Goal: Information Seeking & Learning: Learn about a topic

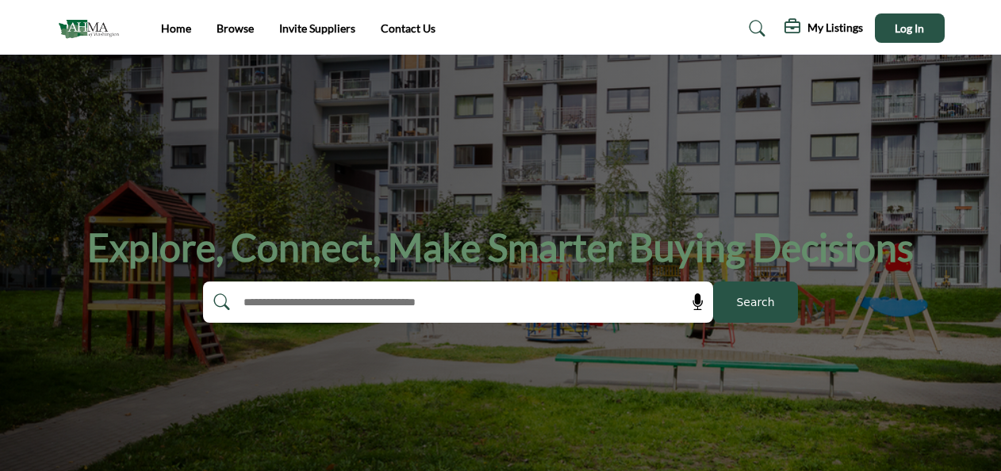
click at [405, 303] on input "text" at bounding box center [424, 302] width 378 height 24
type input "**********"
click at [713, 282] on button "Search" at bounding box center [755, 302] width 85 height 41
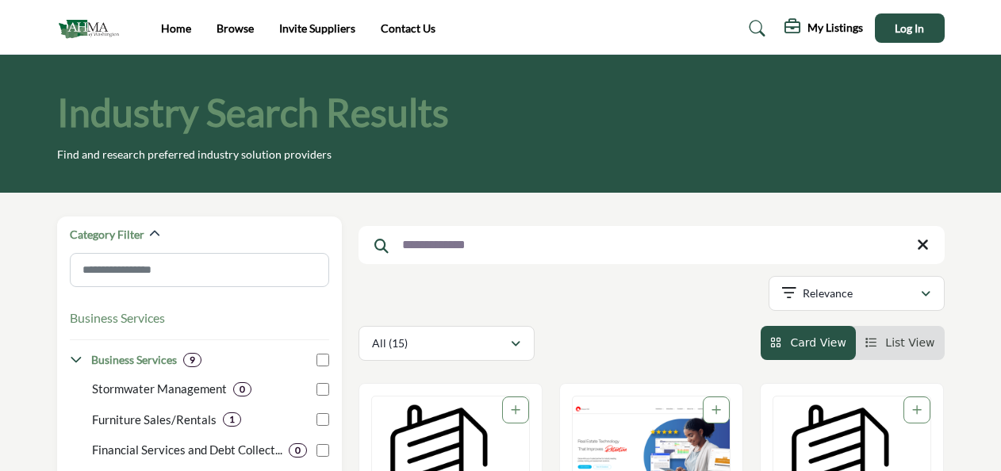
drag, startPoint x: 920, startPoint y: 243, endPoint x: 860, endPoint y: 246, distance: 60.3
click at [920, 243] on icon at bounding box center [923, 245] width 12 height 16
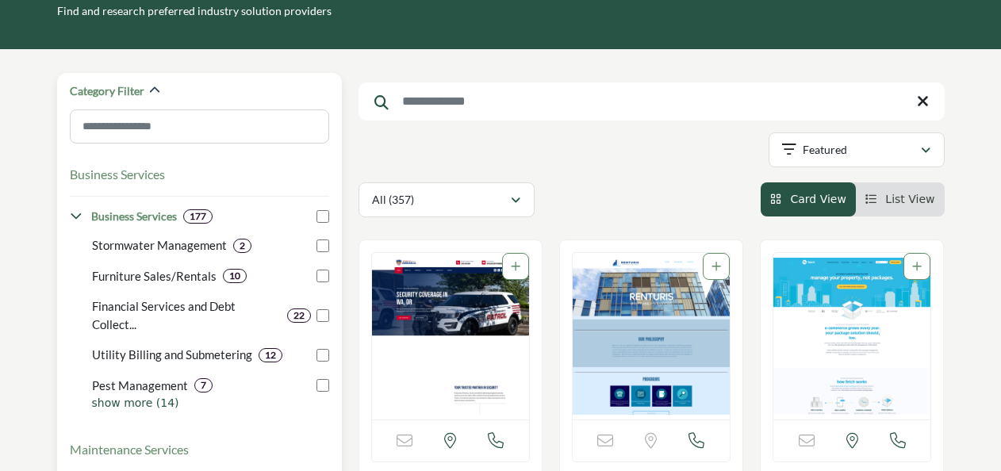
scroll to position [159, 0]
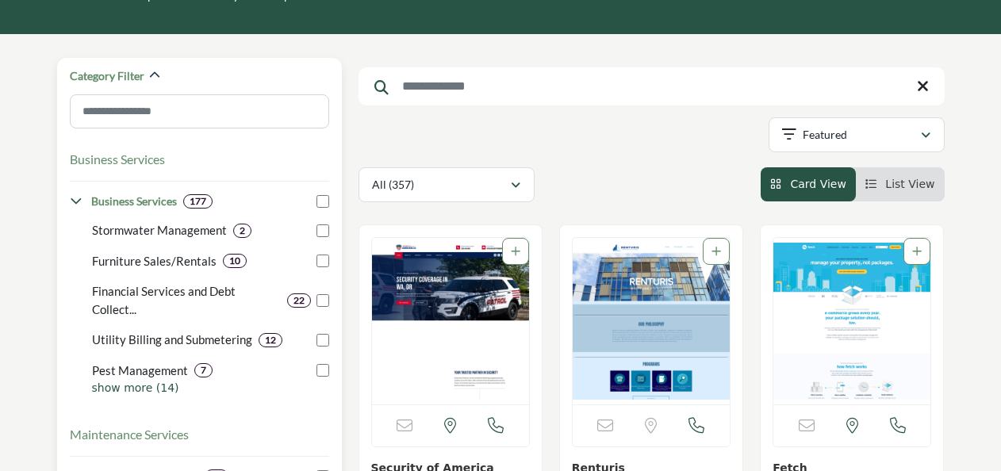
click at [116, 392] on p "show more (14)" at bounding box center [210, 388] width 237 height 17
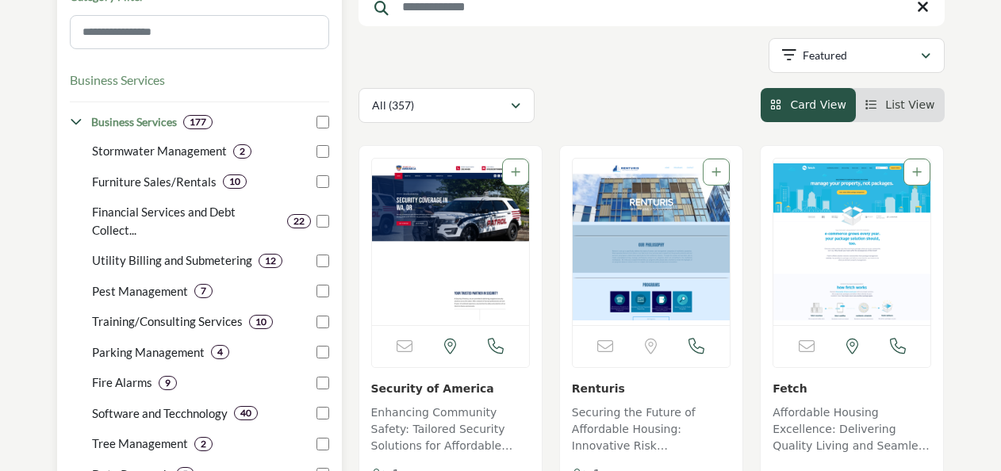
click at [193, 320] on p "Training/Consulting Services" at bounding box center [167, 321] width 151 height 18
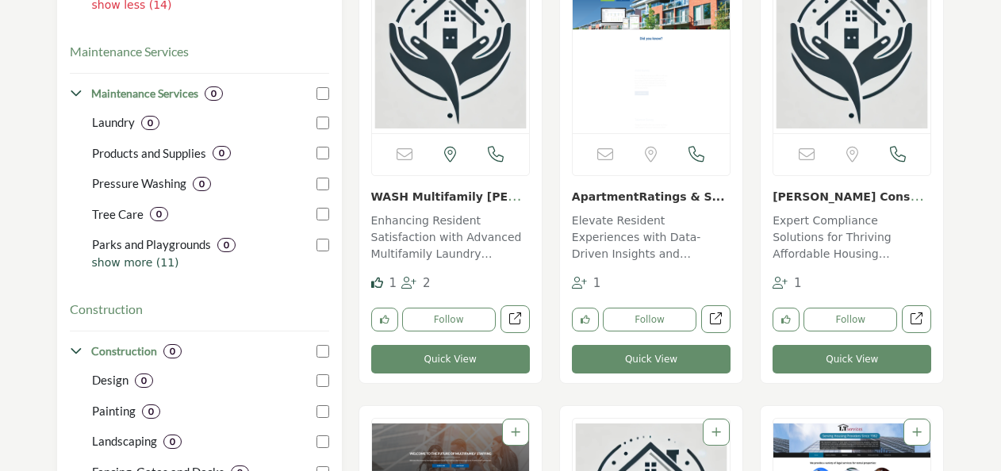
scroll to position [793, 0]
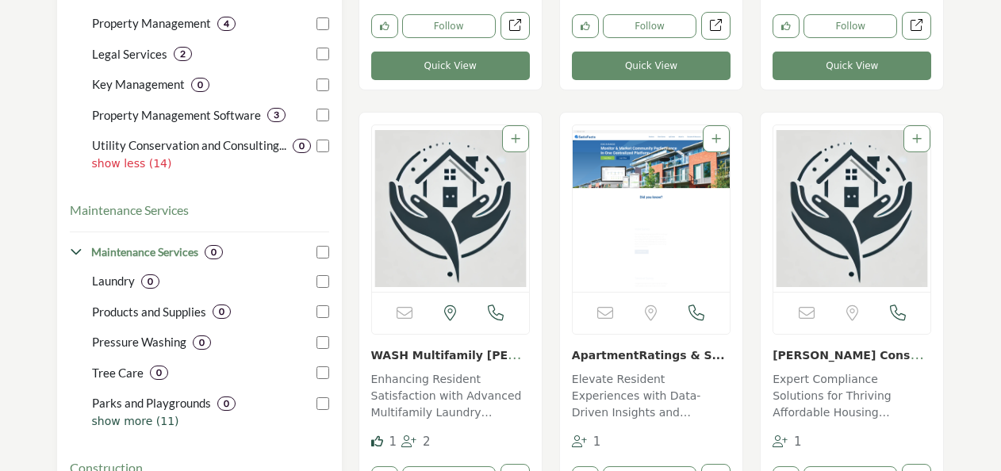
click at [822, 357] on link "Sheila King Consulti..." at bounding box center [849, 363] width 155 height 32
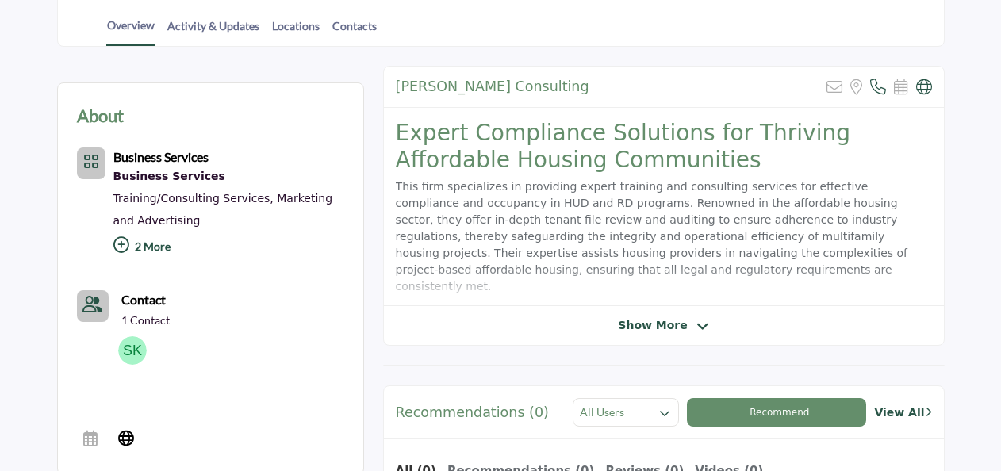
scroll to position [397, 0]
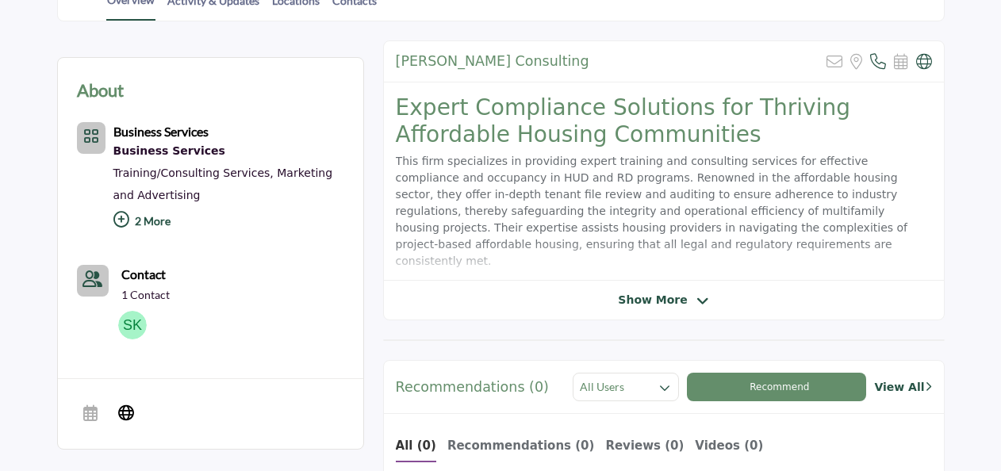
click at [650, 298] on span "Show More" at bounding box center [652, 300] width 69 height 17
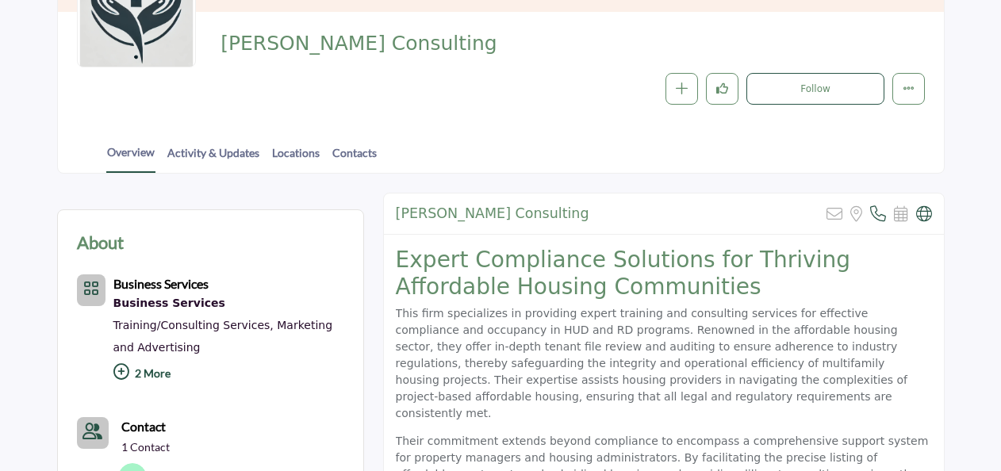
scroll to position [238, 0]
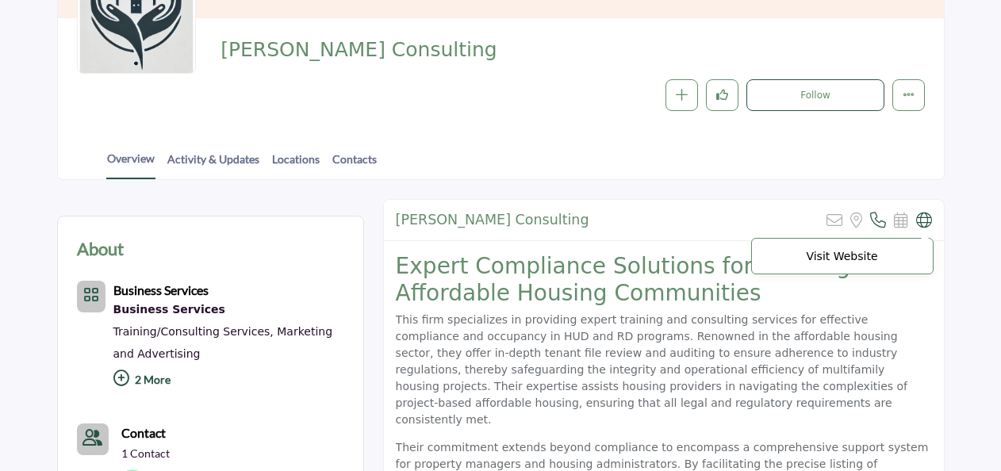
click at [922, 220] on icon at bounding box center [924, 221] width 16 height 16
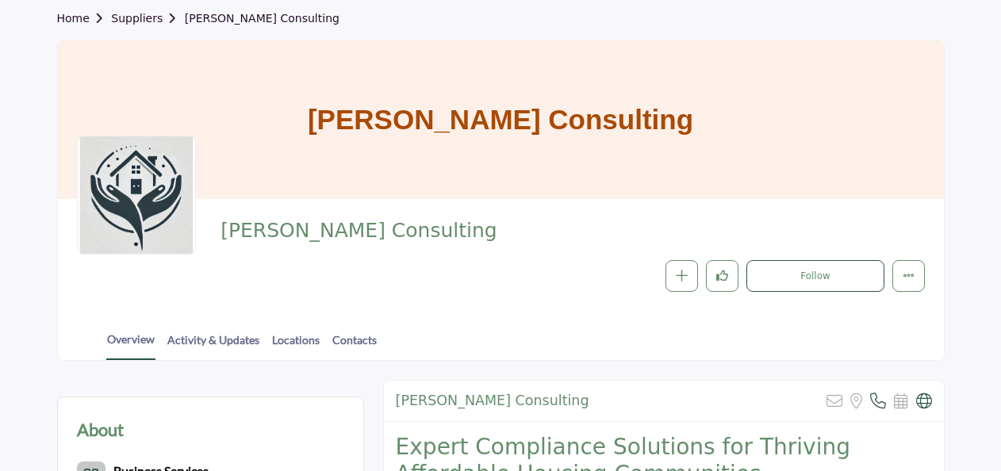
scroll to position [0, 0]
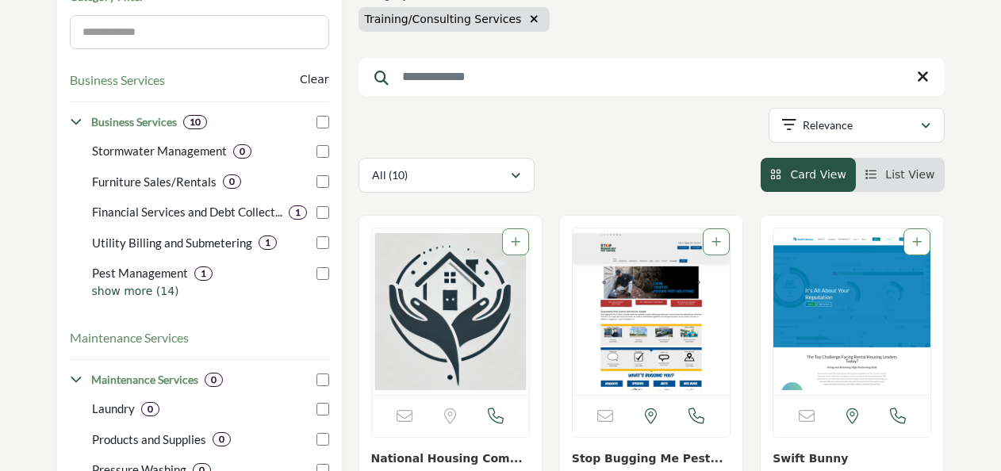
scroll to position [79, 0]
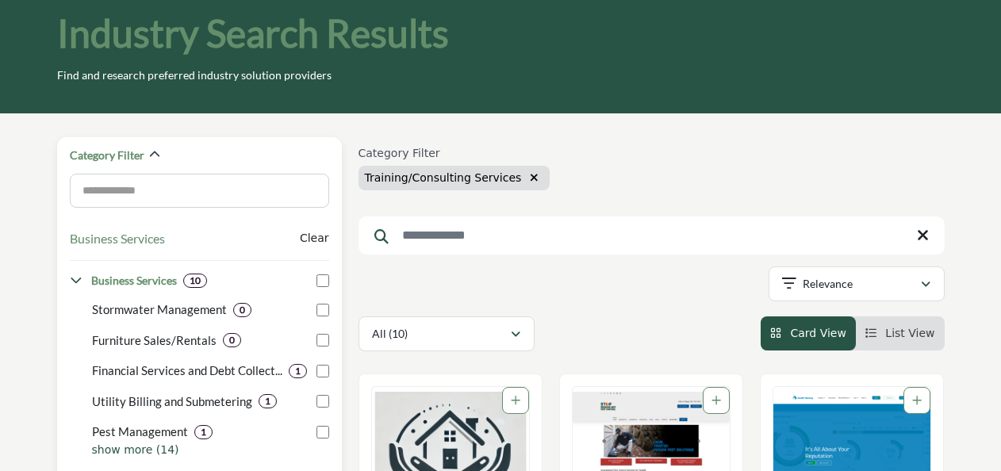
click at [125, 445] on p "show more (14)" at bounding box center [210, 450] width 237 height 17
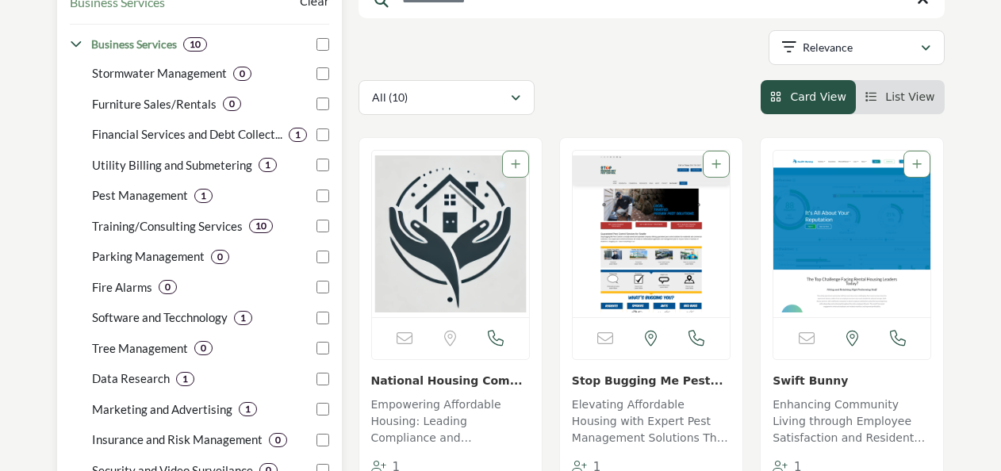
scroll to position [317, 0]
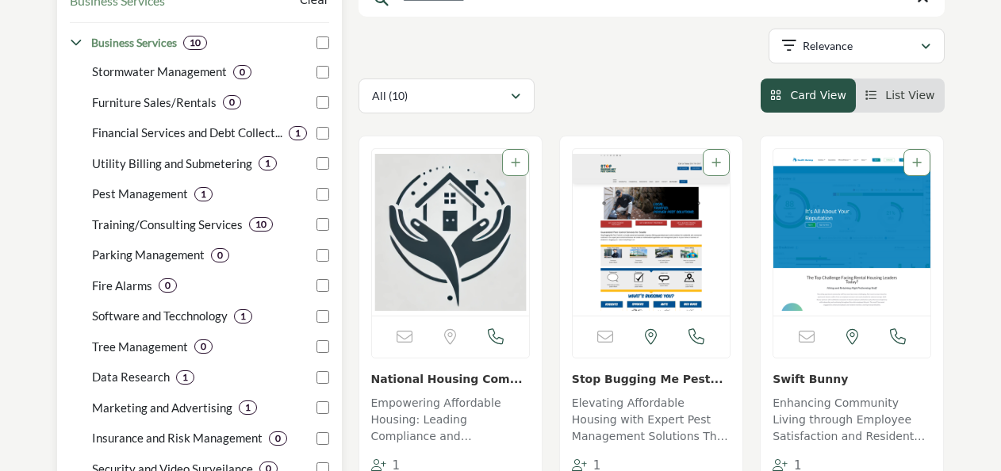
click at [167, 228] on p "Training/Consulting Services" at bounding box center [167, 225] width 151 height 18
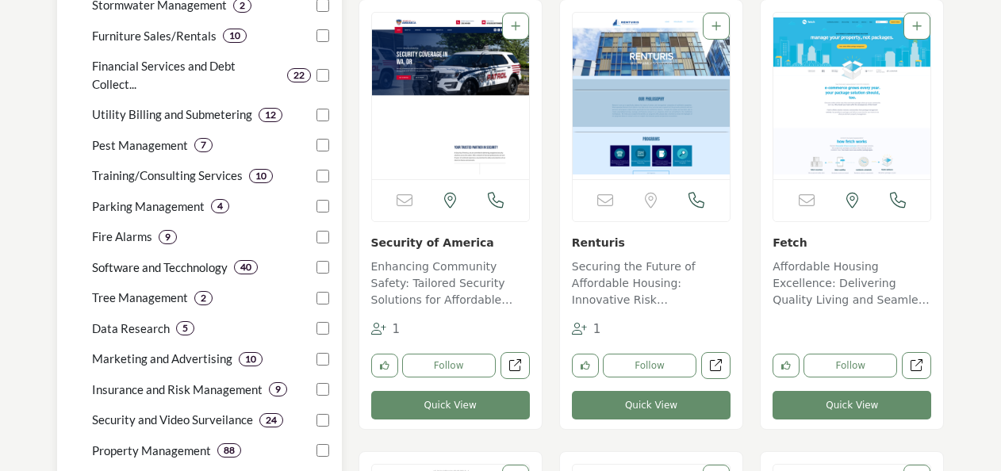
scroll to position [397, 0]
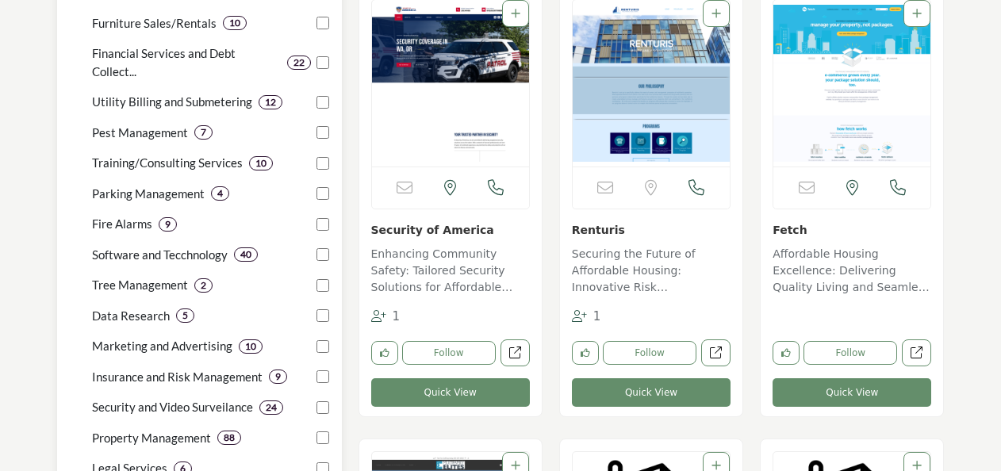
click at [162, 163] on p "Training/Consulting Services" at bounding box center [167, 163] width 151 height 18
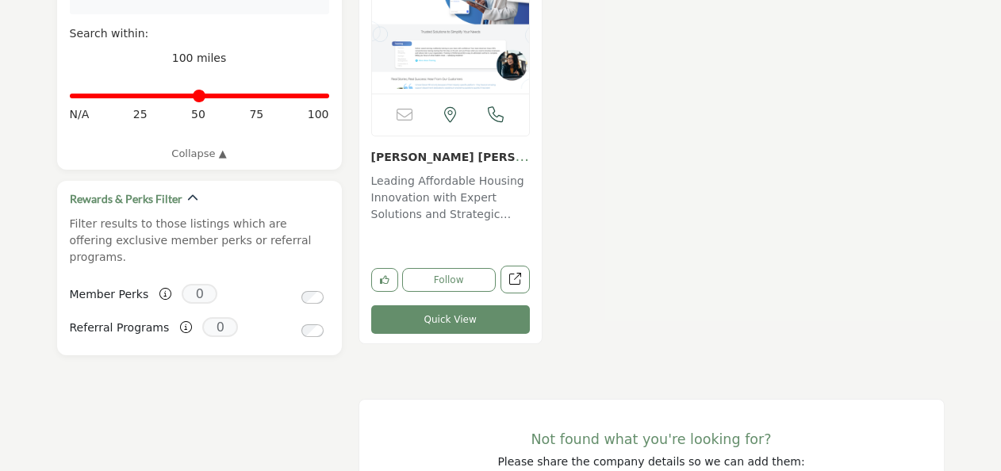
scroll to position [1903, 0]
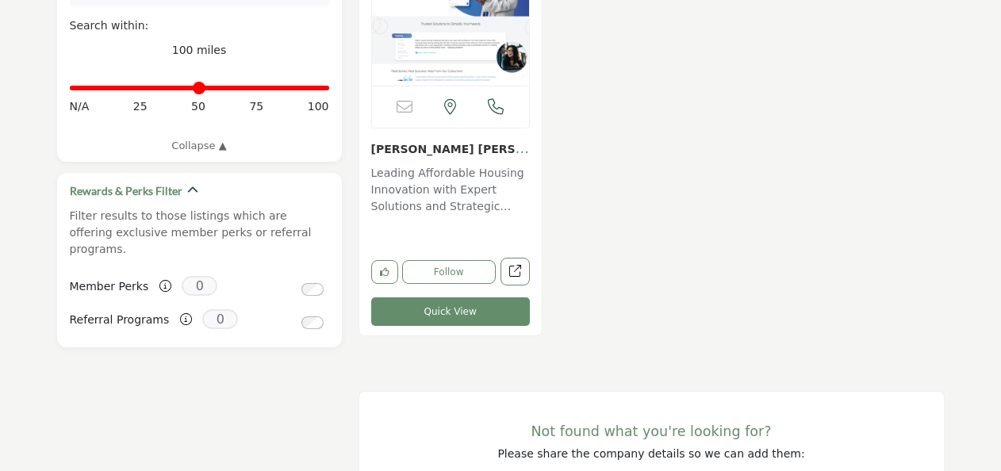
click at [386, 150] on link "[PERSON_NAME] [PERSON_NAME]" at bounding box center [450, 156] width 159 height 32
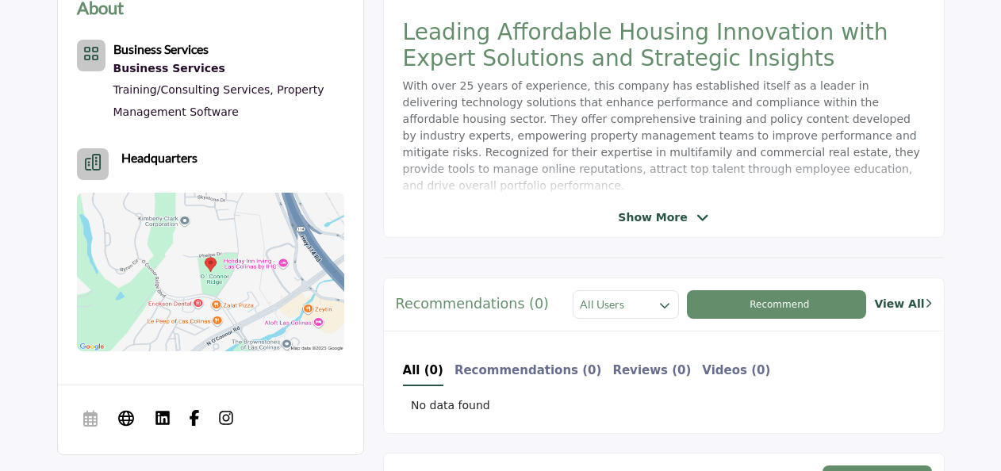
scroll to position [476, 0]
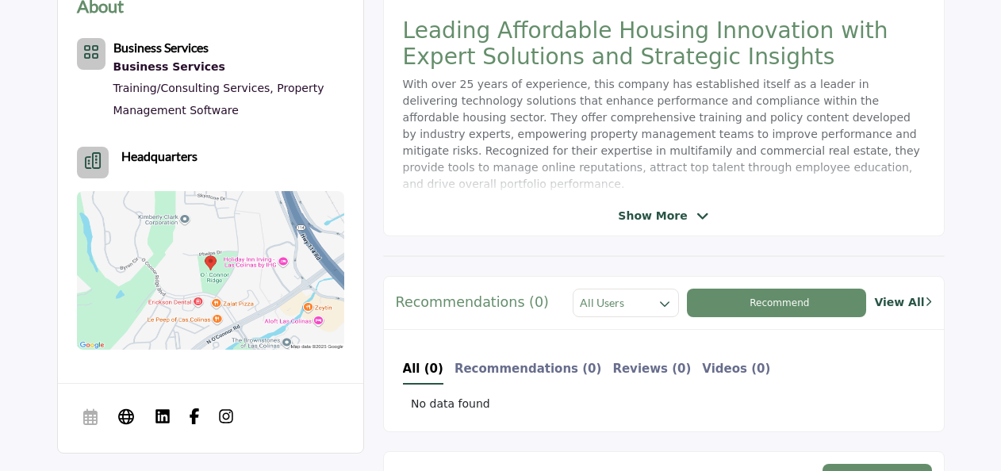
click at [656, 215] on span "Show More" at bounding box center [652, 216] width 69 height 17
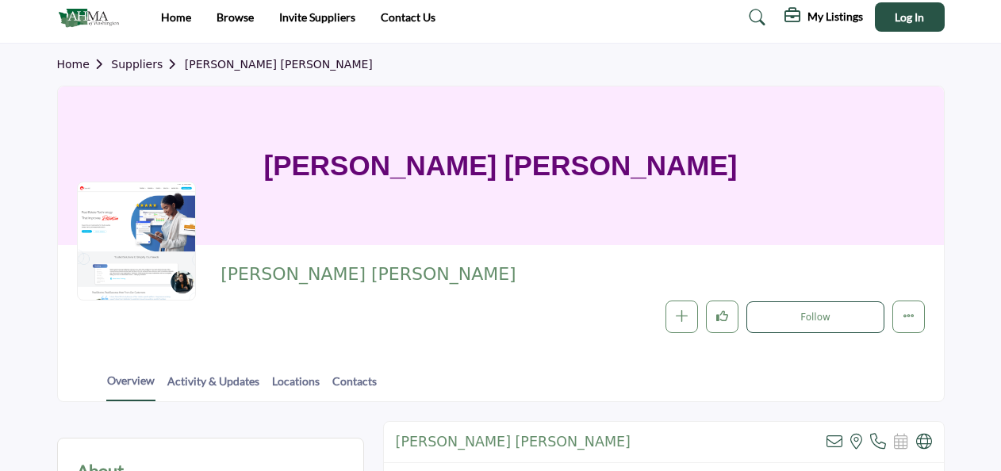
scroll to position [0, 0]
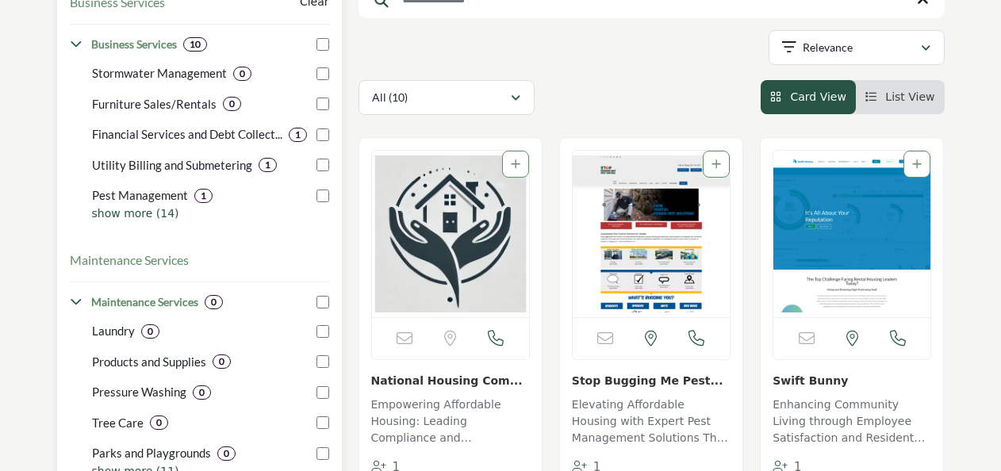
scroll to position [317, 0]
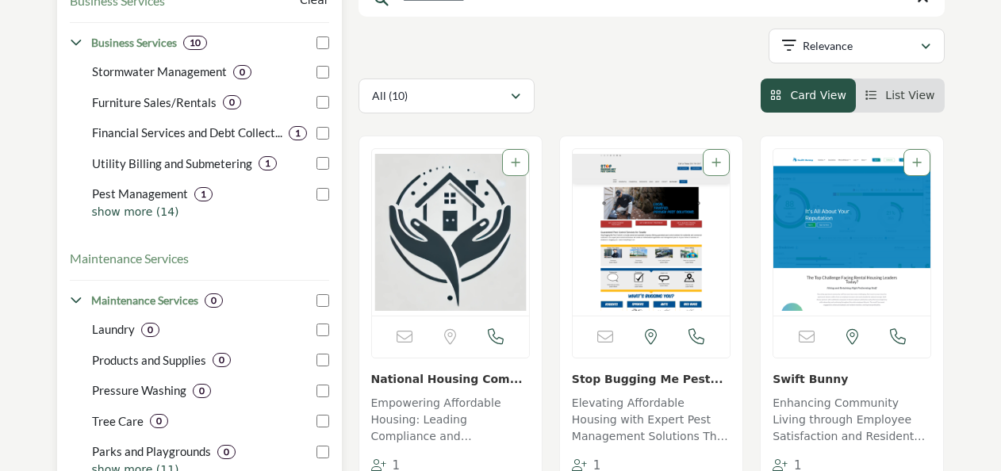
click at [128, 209] on p "show more (14)" at bounding box center [210, 212] width 237 height 17
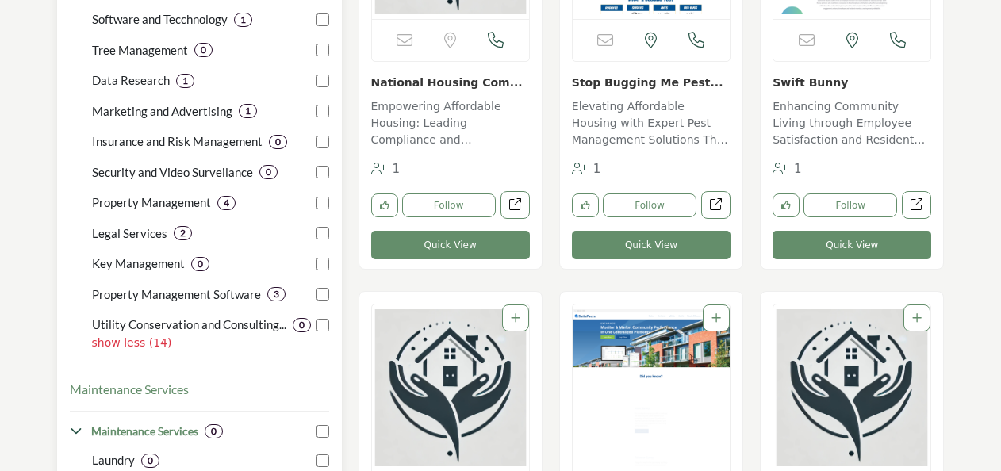
scroll to position [634, 0]
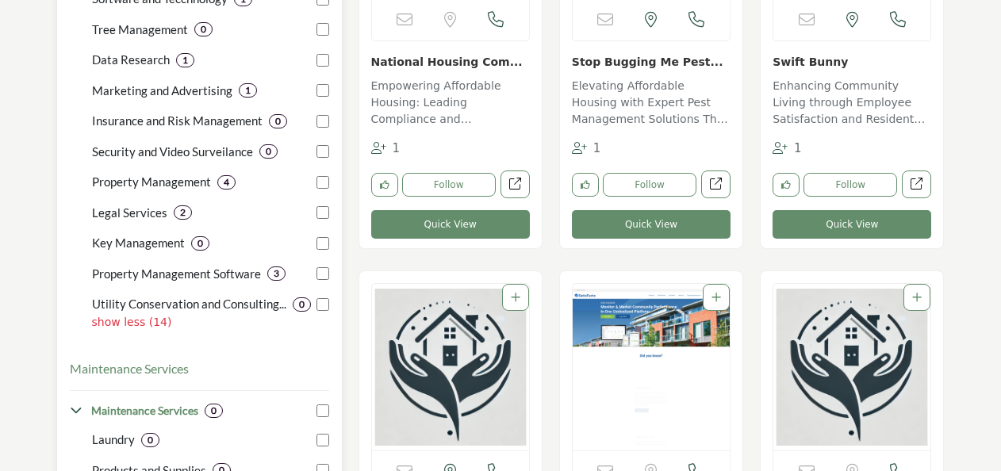
click at [163, 186] on p "Property Management" at bounding box center [151, 182] width 119 height 18
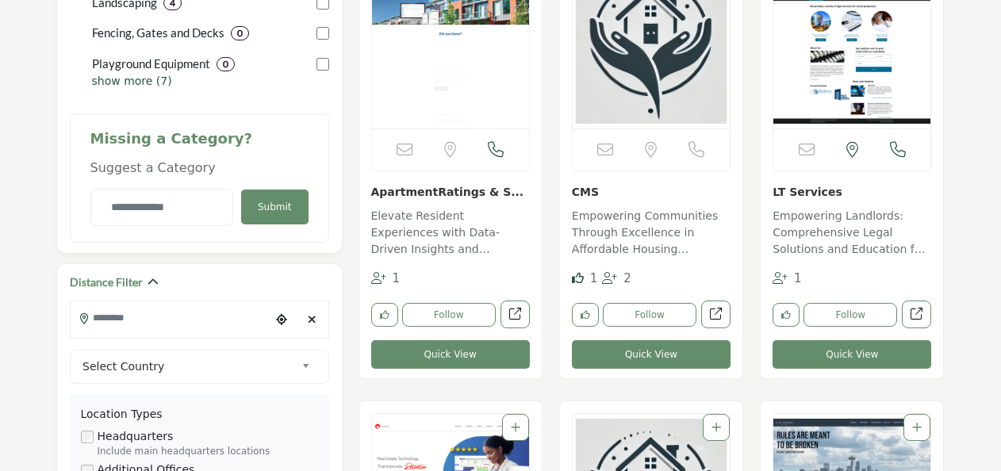
scroll to position [1428, 0]
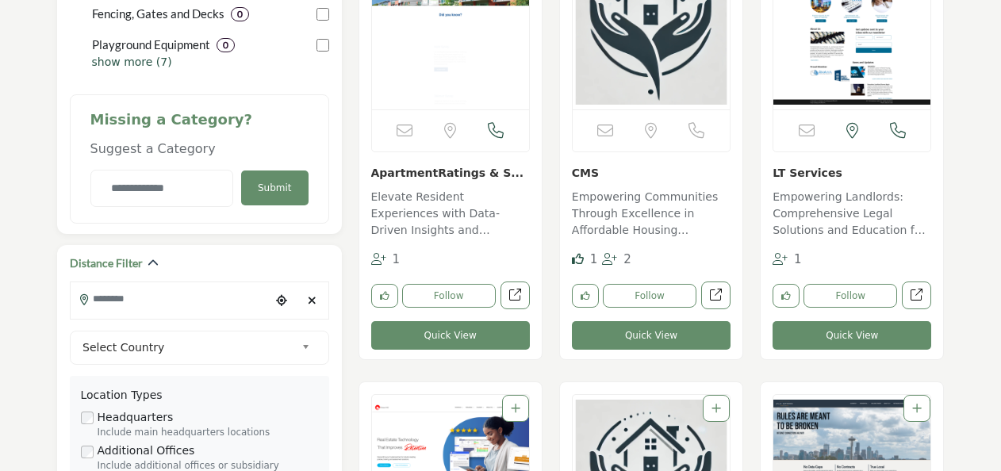
click at [607, 194] on p "Empowering Communities Through Excellence in Affordable Housing Solutions This …" at bounding box center [651, 215] width 159 height 53
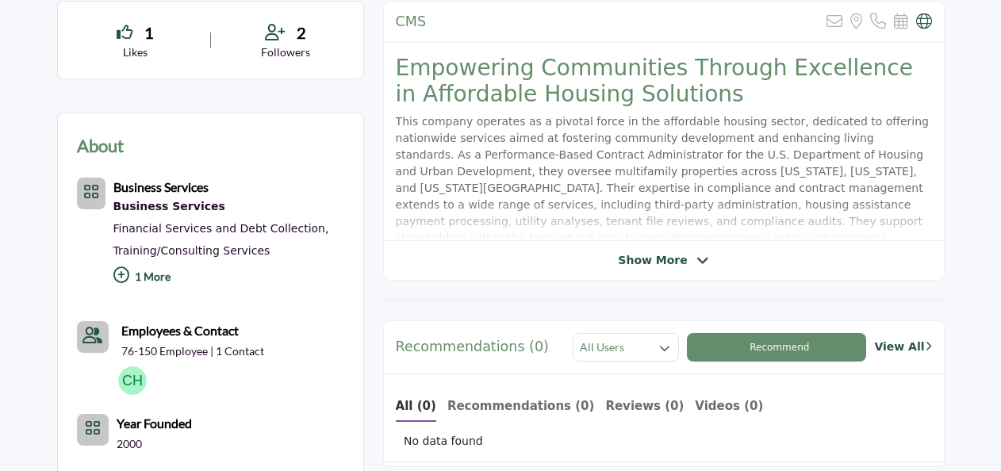
scroll to position [476, 0]
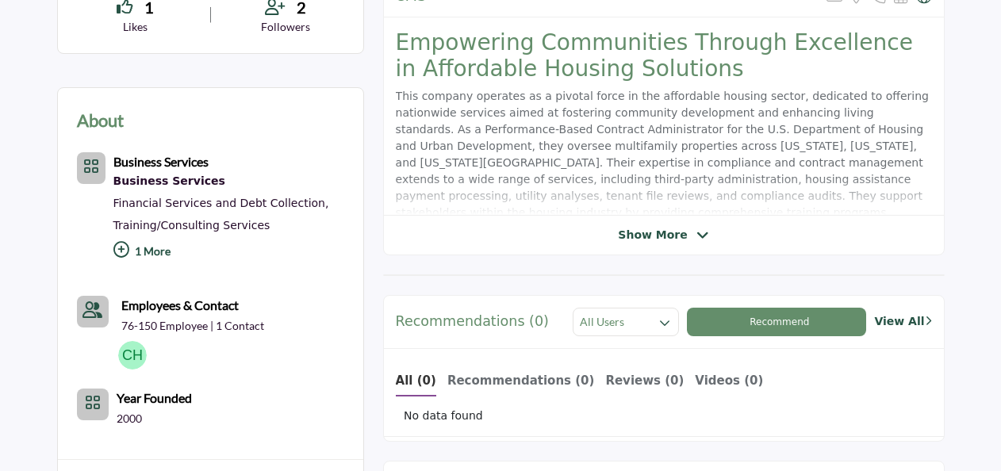
click at [657, 228] on span "Show More" at bounding box center [652, 235] width 69 height 17
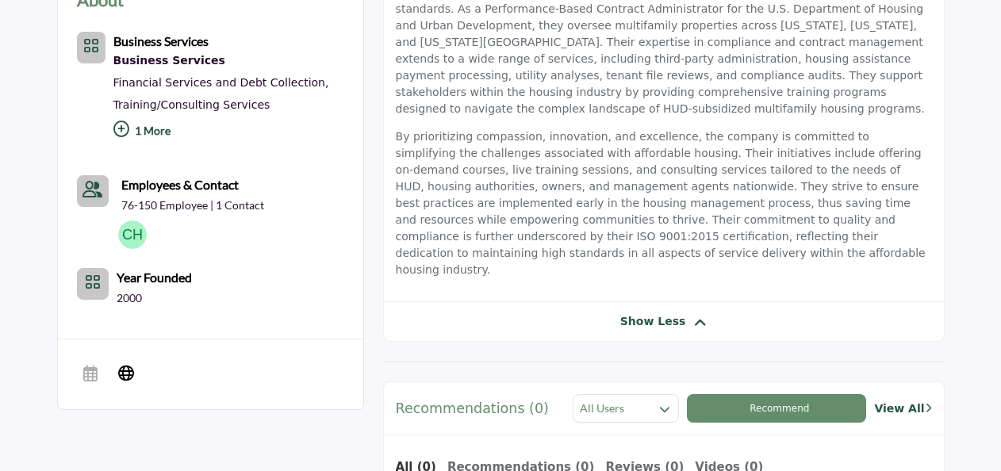
scroll to position [358, 0]
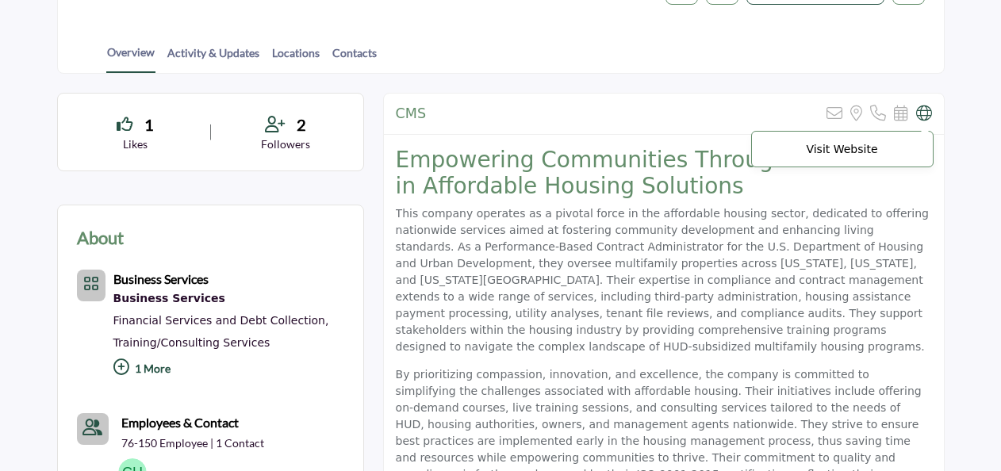
click at [842, 145] on p "Visit Website" at bounding box center [842, 149] width 165 height 11
click at [924, 113] on icon at bounding box center [924, 113] width 16 height 16
